Goal: Transaction & Acquisition: Purchase product/service

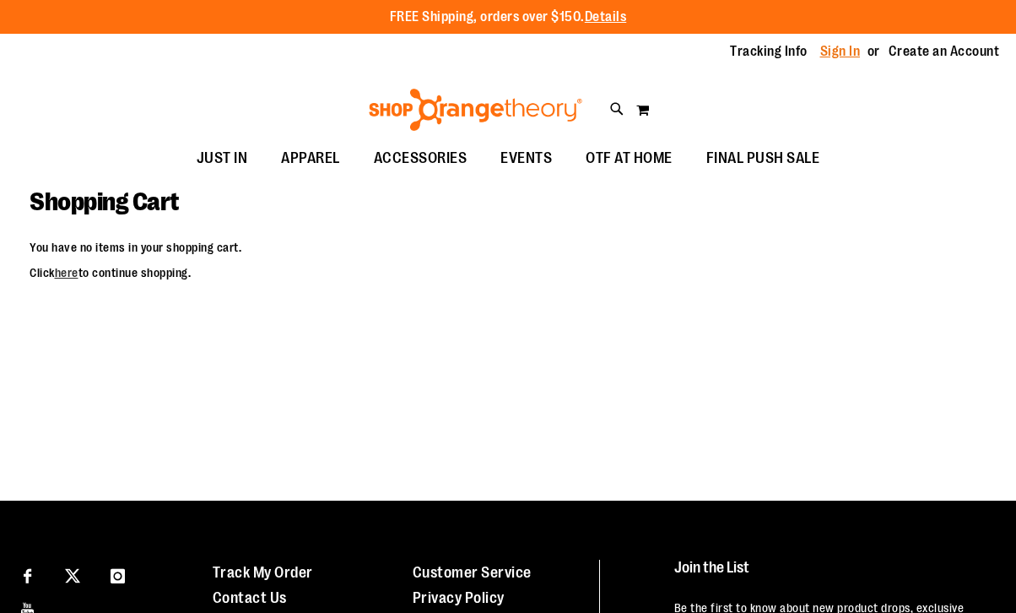
click at [842, 53] on link "Sign In" at bounding box center [840, 51] width 41 height 19
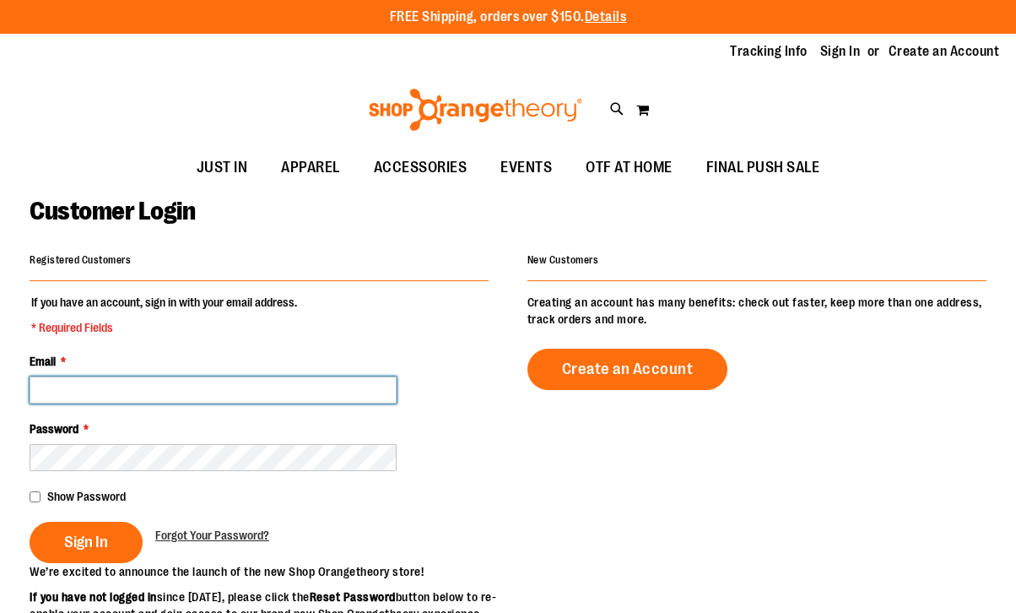
click at [118, 399] on input "Email *" at bounding box center [213, 389] width 367 height 27
type input "**********"
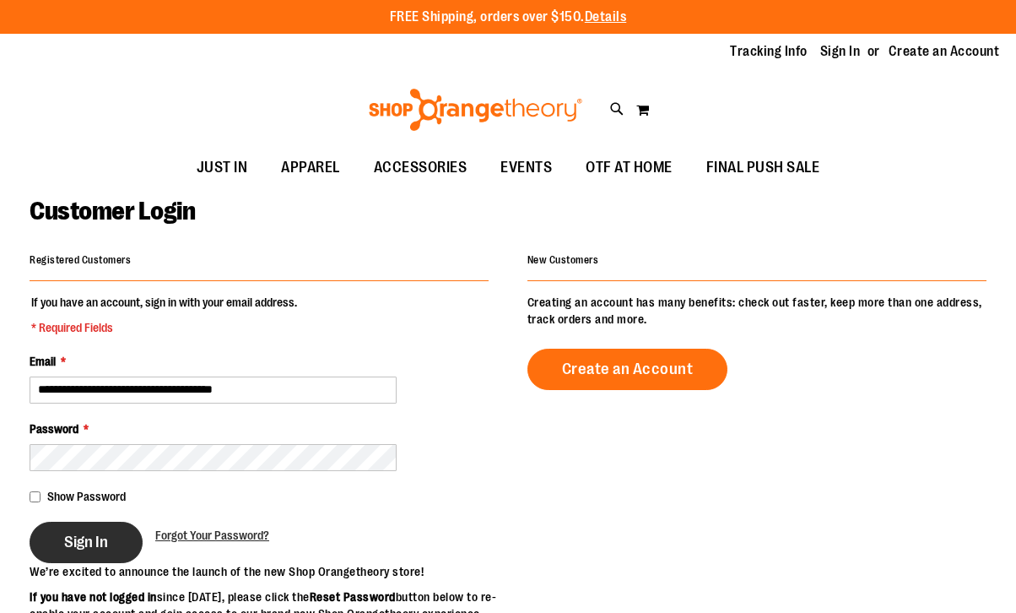
click at [100, 531] on button "Sign In" at bounding box center [86, 541] width 113 height 41
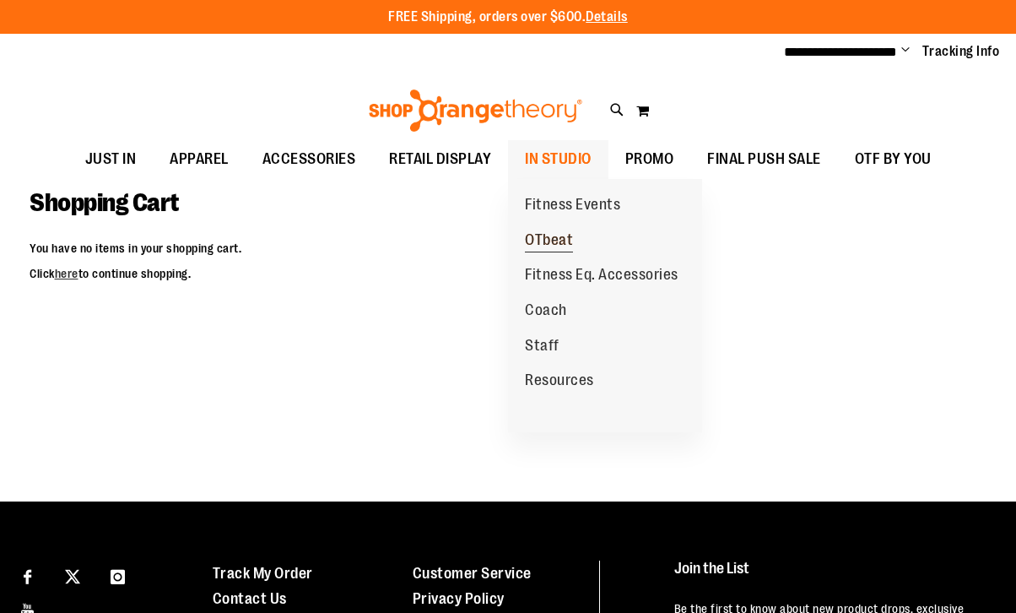
click at [548, 240] on span "OTbeat" at bounding box center [549, 241] width 48 height 21
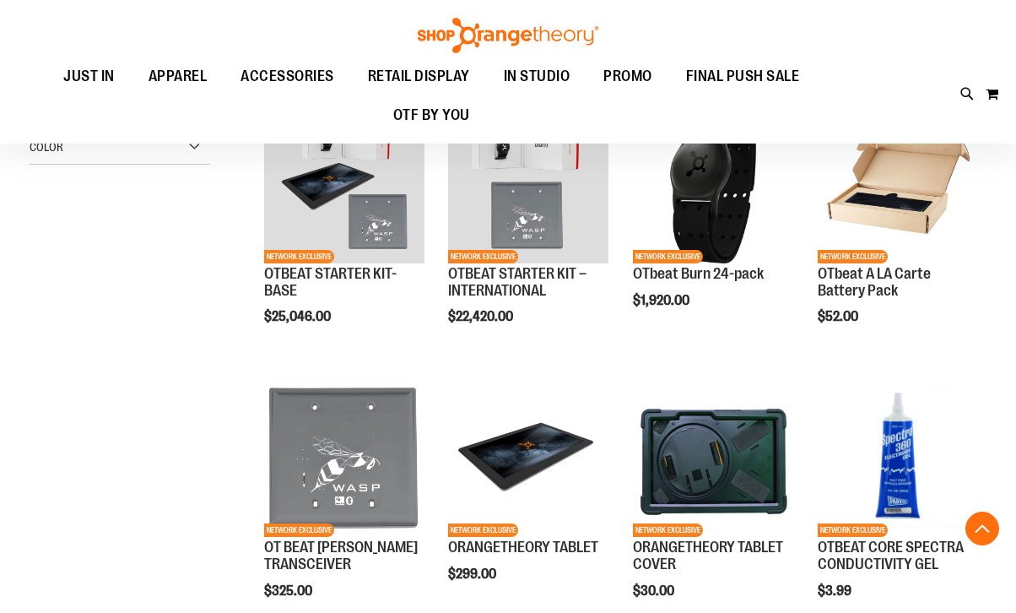
scroll to position [461, 0]
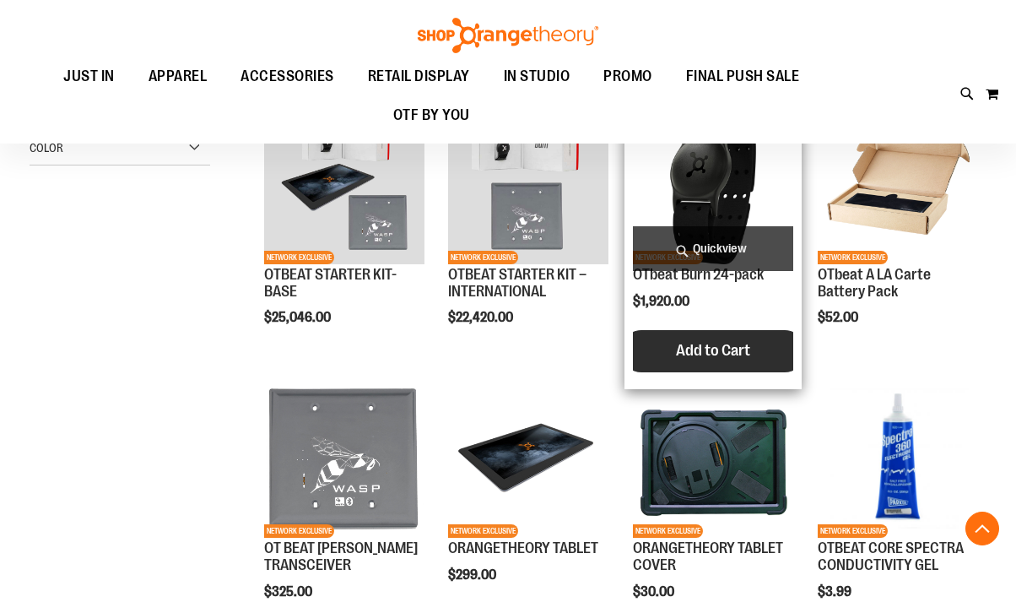
click at [689, 359] on span "Add to Cart" at bounding box center [713, 350] width 74 height 19
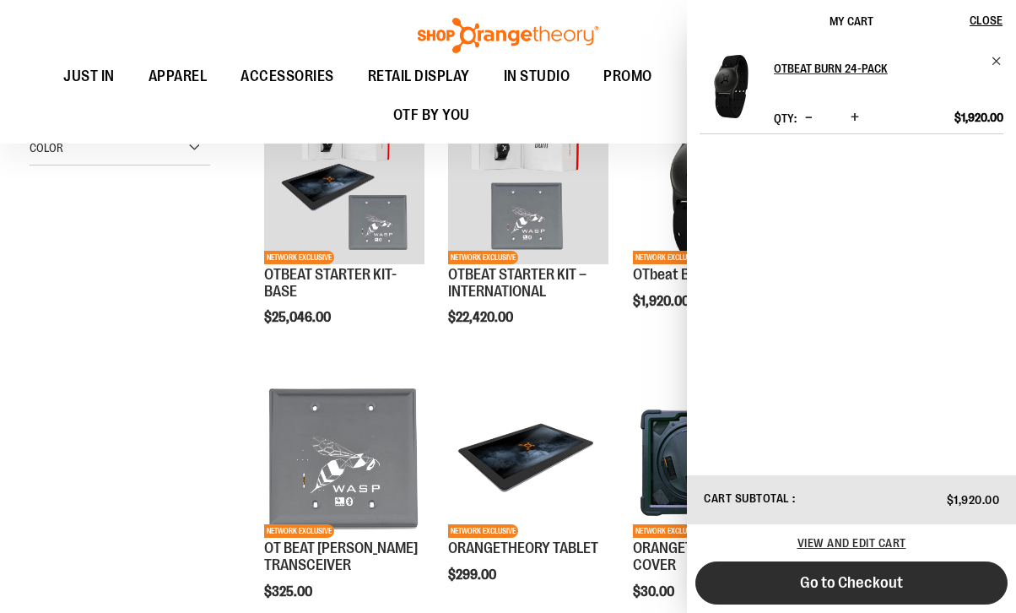
click at [799, 583] on button "Go to Checkout" at bounding box center [851, 582] width 312 height 43
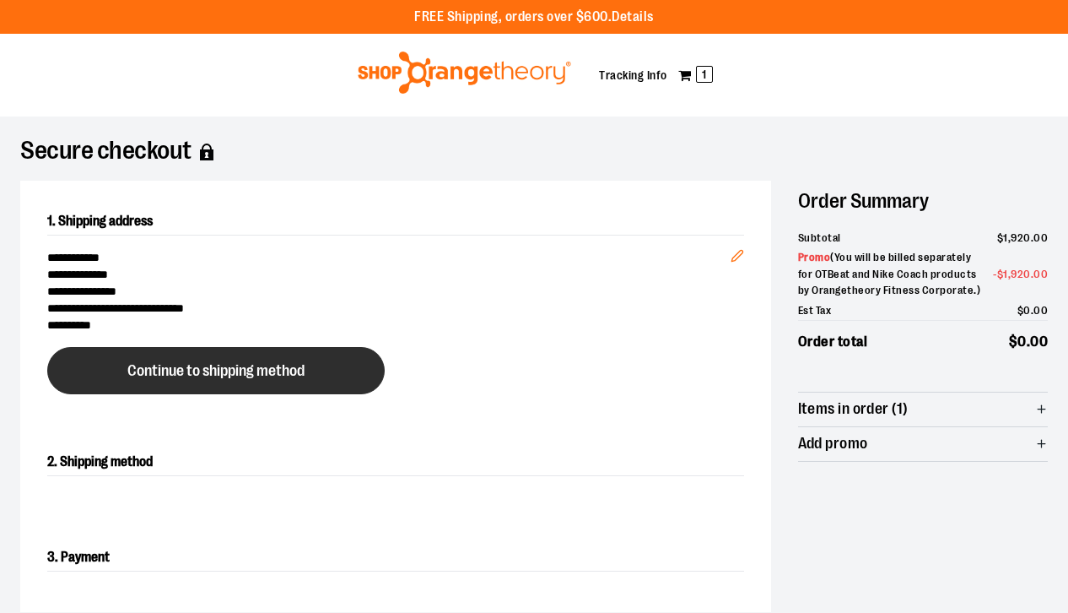
click at [182, 386] on button "Continue to shipping method" at bounding box center [216, 370] width 338 height 47
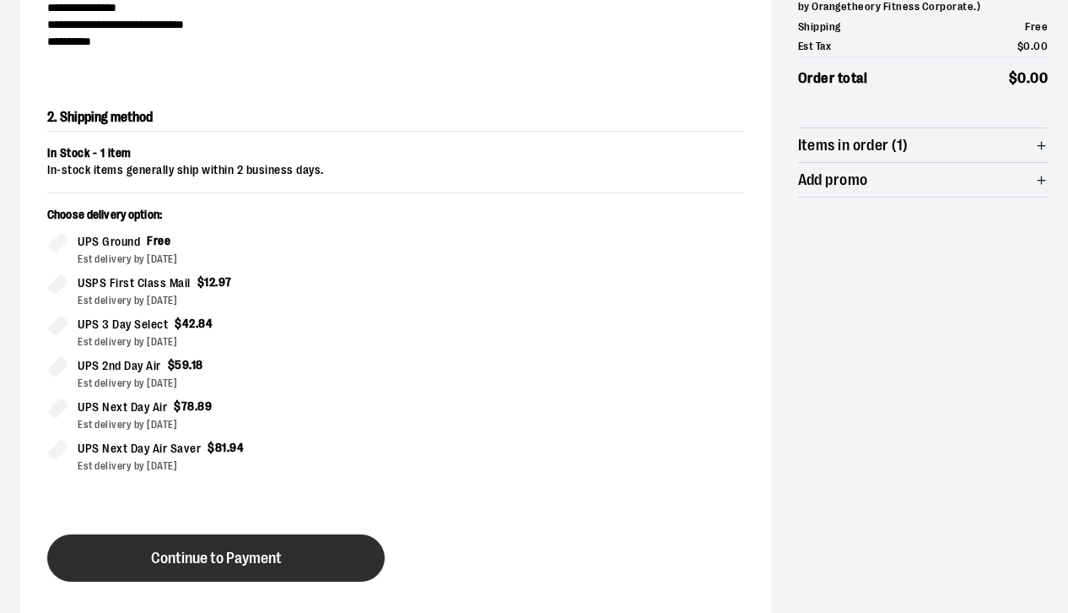
scroll to position [387, 0]
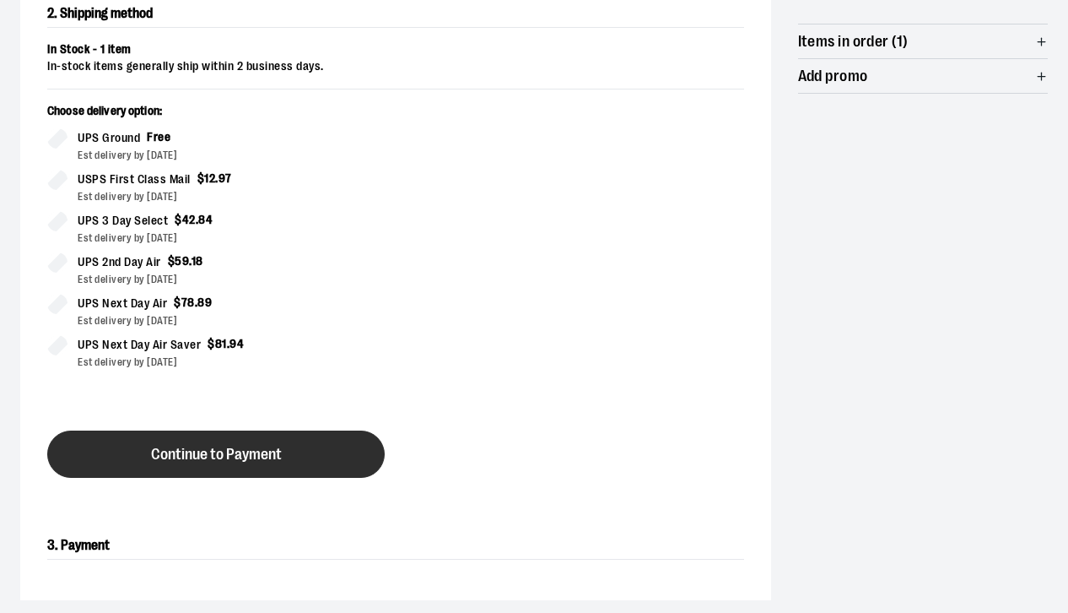
click at [181, 448] on span "Continue to Payment" at bounding box center [216, 454] width 131 height 16
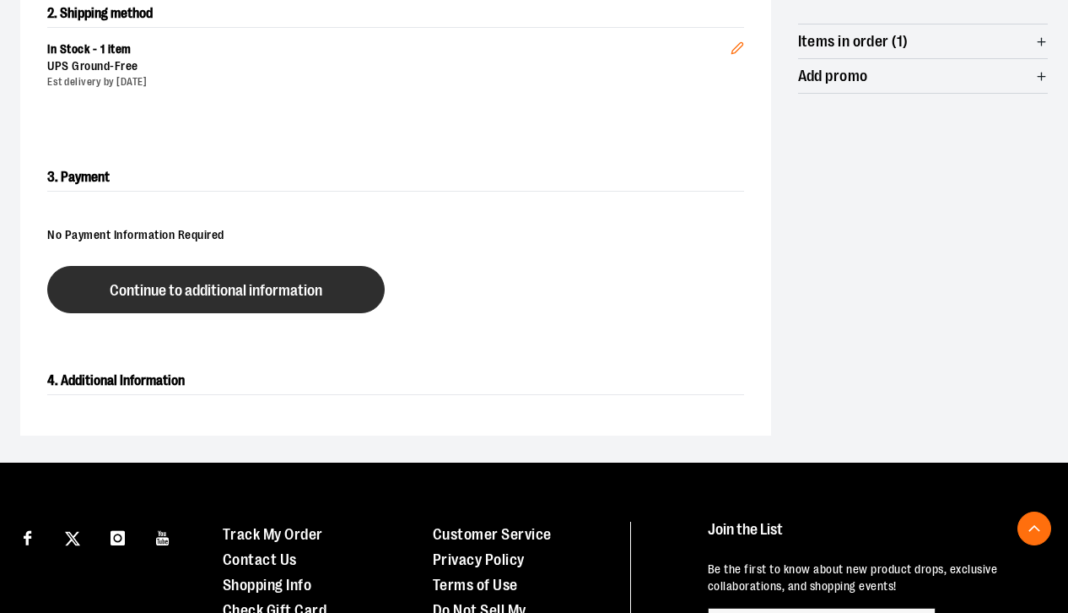
click at [177, 294] on span "Continue to additional information" at bounding box center [216, 291] width 213 height 16
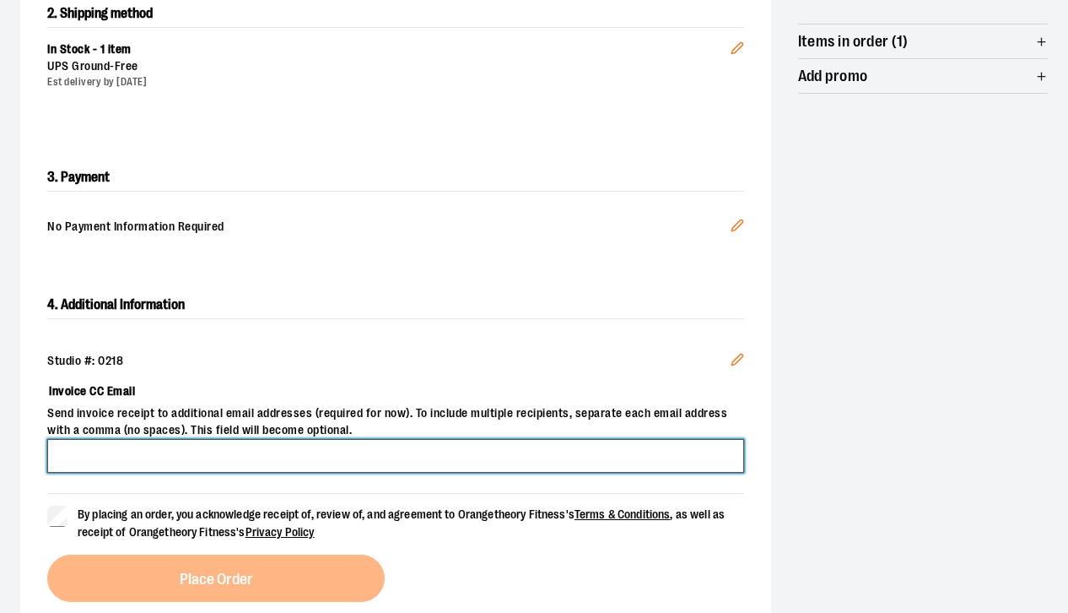
click at [257, 458] on input "Invoice CC Email" at bounding box center [395, 456] width 697 height 34
type input "**********"
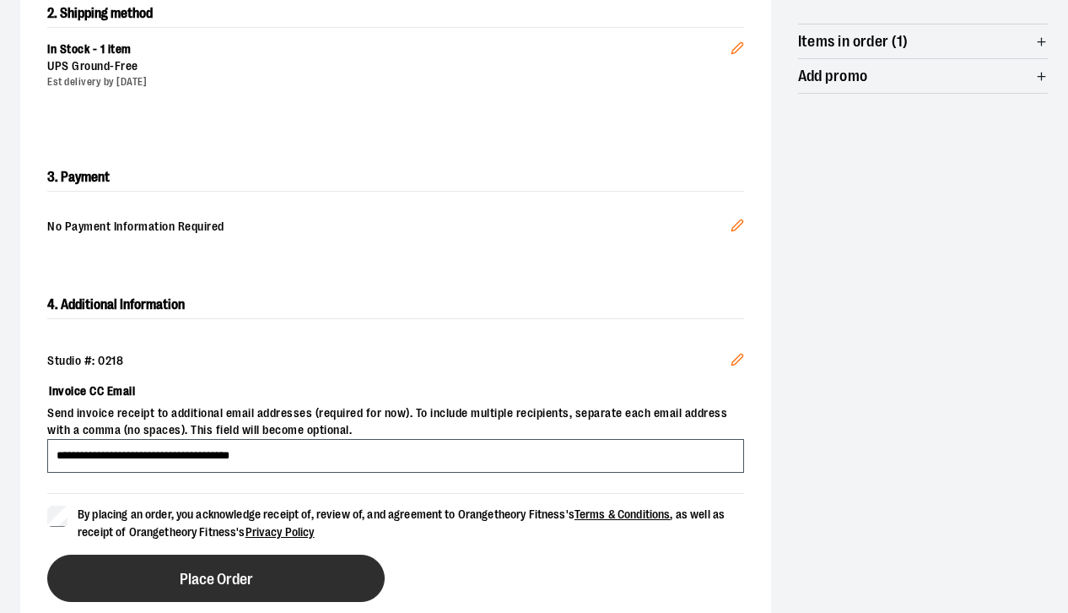
click at [96, 564] on button "Place Order" at bounding box center [216, 577] width 338 height 47
